Goal: Complete application form

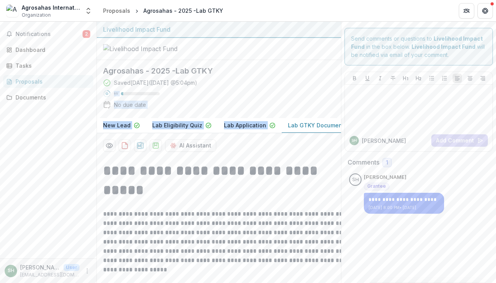
drag, startPoint x: 286, startPoint y: 127, endPoint x: 280, endPoint y: 153, distance: 26.5
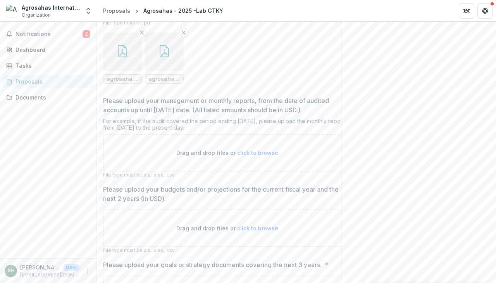
scroll to position [461, 0]
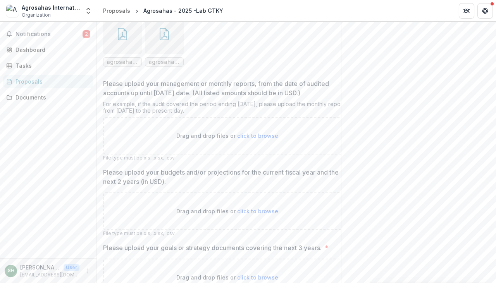
click at [249, 139] on span "click to browse" at bounding box center [257, 135] width 41 height 7
type input "**********"
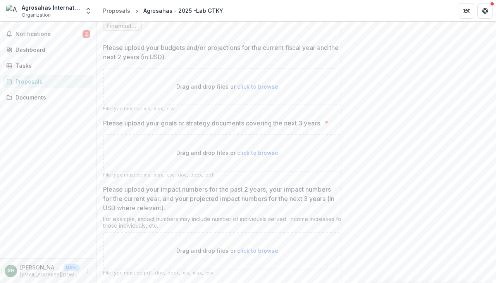
scroll to position [658, 0]
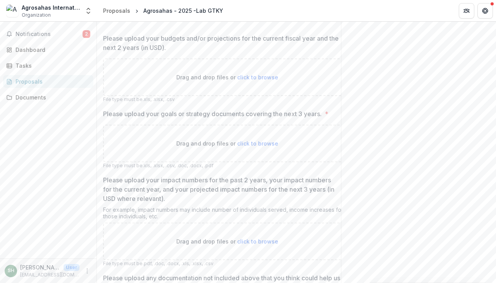
click at [253, 81] on span "click to browse" at bounding box center [257, 77] width 41 height 7
type input "**********"
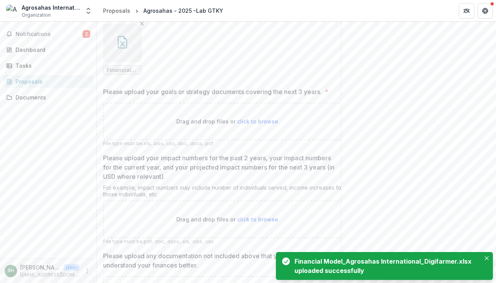
scroll to position [743, 0]
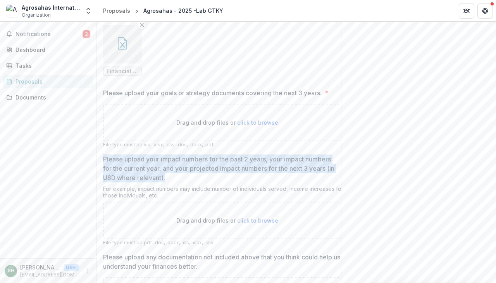
drag, startPoint x: 104, startPoint y: 179, endPoint x: 169, endPoint y: 203, distance: 69.3
click at [169, 182] on p "Please upload your impact numbers for the past 2 years, your impact numbers for…" at bounding box center [221, 169] width 237 height 28
click at [166, 182] on p "Please upload your impact numbers for the past 2 years, your impact numbers for…" at bounding box center [221, 169] width 237 height 28
drag, startPoint x: 166, startPoint y: 201, endPoint x: 101, endPoint y: 182, distance: 67.5
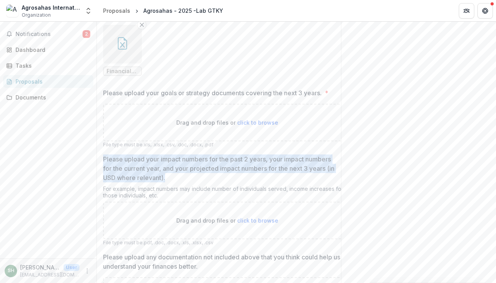
drag, startPoint x: 102, startPoint y: 181, endPoint x: 169, endPoint y: 201, distance: 69.7
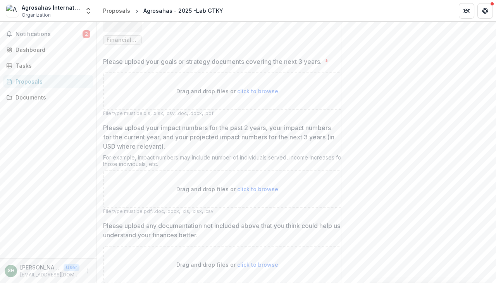
scroll to position [774, 0]
click at [250, 94] on span "click to browse" at bounding box center [257, 91] width 41 height 7
type input "**********"
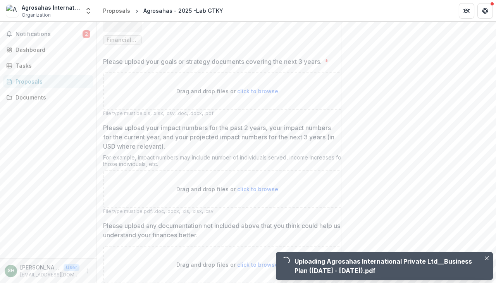
click at [257, 192] on span "click to browse" at bounding box center [257, 189] width 41 height 7
